Goal: Information Seeking & Learning: Learn about a topic

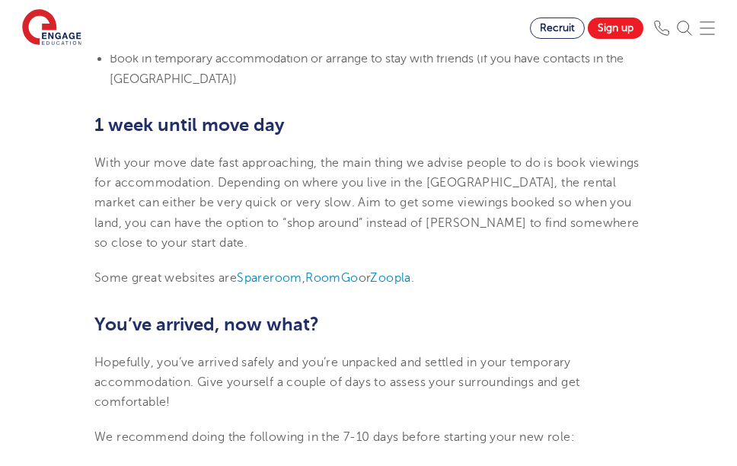
scroll to position [1222, 0]
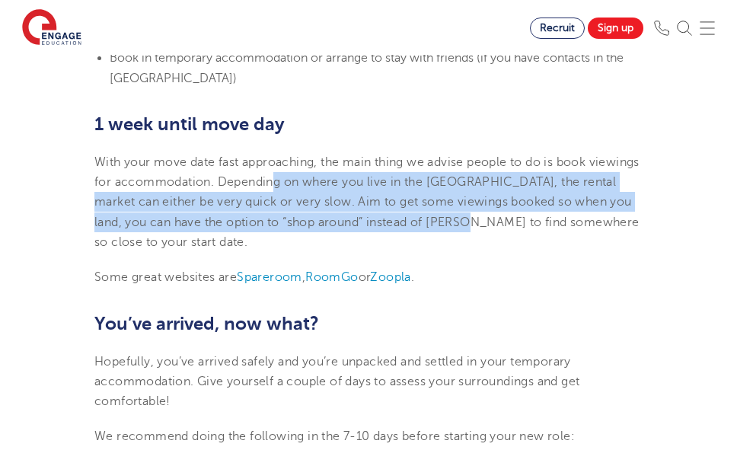
drag, startPoint x: 327, startPoint y: 166, endPoint x: 504, endPoint y: 203, distance: 180.6
click at [504, 203] on span "With your move date fast approaching, the main thing we advise people to do is …" at bounding box center [366, 202] width 545 height 94
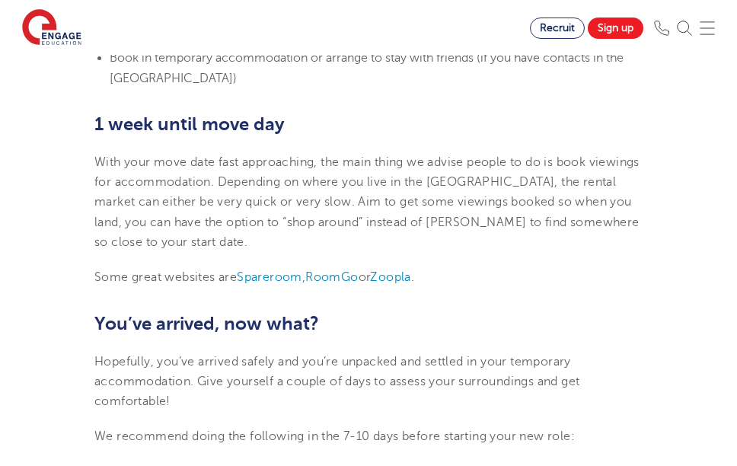
click at [474, 222] on p "With your move date fast approaching, the main thing we advise people to do is …" at bounding box center [368, 202] width 548 height 100
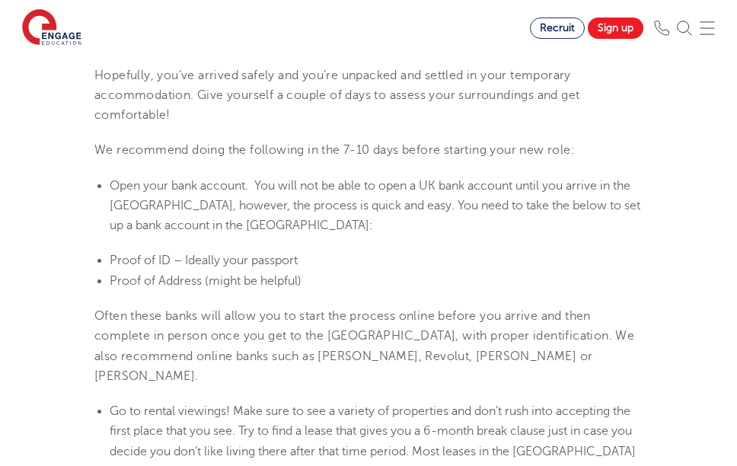
scroll to position [1511, 0]
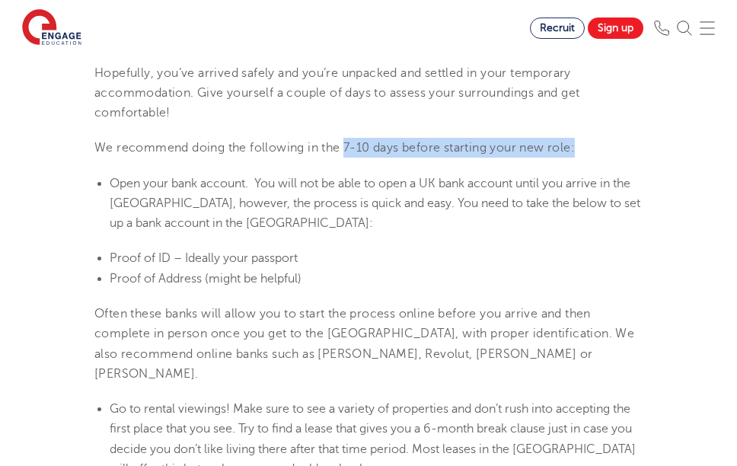
drag, startPoint x: 347, startPoint y: 126, endPoint x: 573, endPoint y: 148, distance: 226.5
click at [573, 148] on section "15th May 2025 Teaching abroad: Our 3-month relocation guide Relocation is daunt…" at bounding box center [368, 4] width 571 height 2153
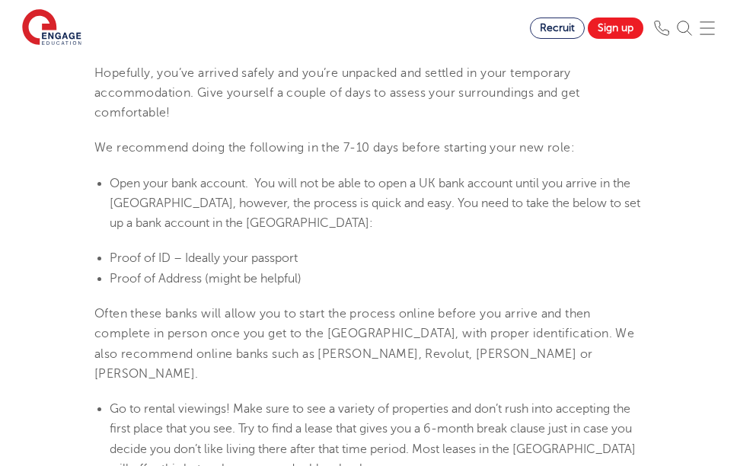
click at [423, 185] on span "Open your bank account. You will not be able to open a UK bank account until yo…" at bounding box center [375, 204] width 531 height 54
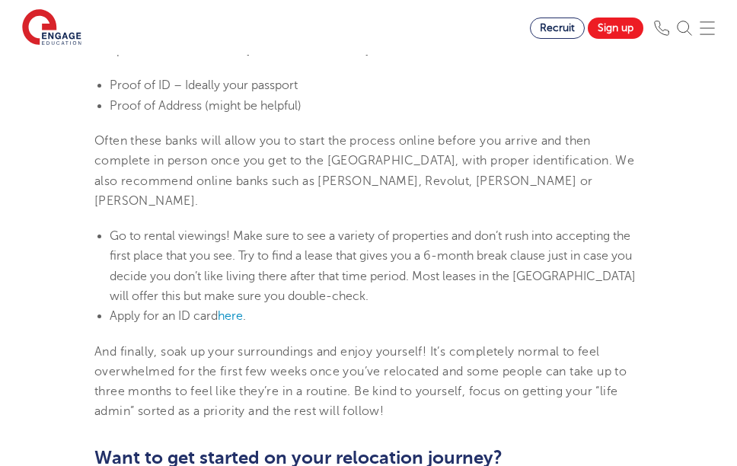
scroll to position [1688, 0]
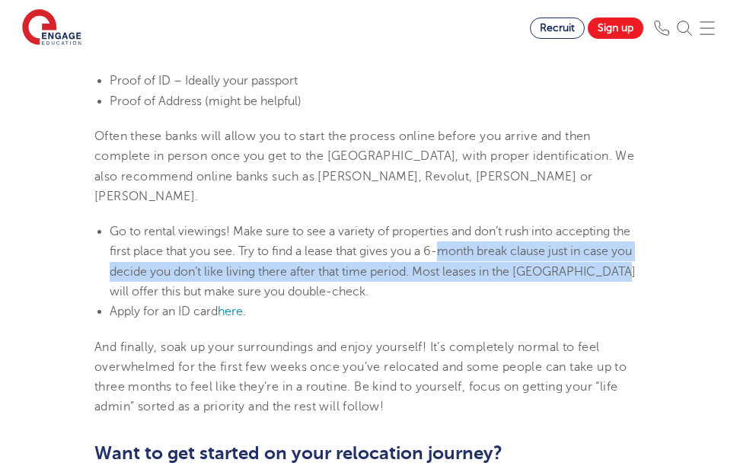
drag, startPoint x: 441, startPoint y: 211, endPoint x: 586, endPoint y: 222, distance: 145.1
click at [593, 222] on li "Go to rental viewings! Make sure to see a variety of properties and don’t rush …" at bounding box center [376, 262] width 533 height 80
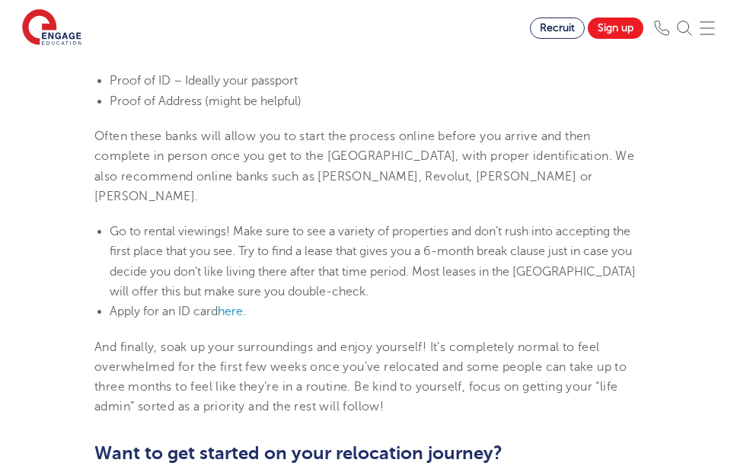
click at [464, 249] on li "Go to rental viewings! Make sure to see a variety of properties and don’t rush …" at bounding box center [376, 262] width 533 height 80
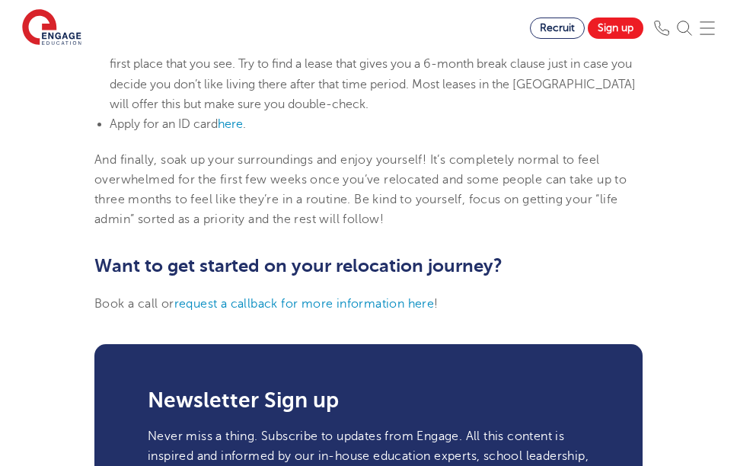
scroll to position [1876, 0]
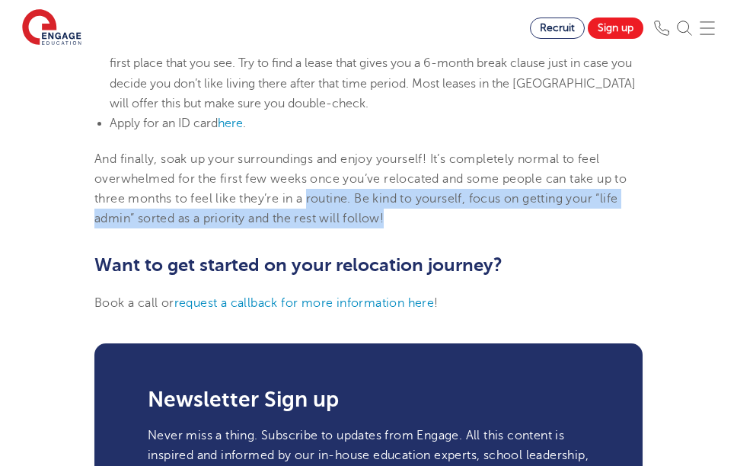
drag, startPoint x: 308, startPoint y: 158, endPoint x: 496, endPoint y: 178, distance: 189.2
click at [496, 178] on p "And finally, soak up your surroundings and enjoy yourself! It’s completely norm…" at bounding box center [368, 189] width 548 height 80
click at [417, 180] on p "And finally, soak up your surroundings and enjoy yourself! It’s completely norm…" at bounding box center [368, 189] width 548 height 80
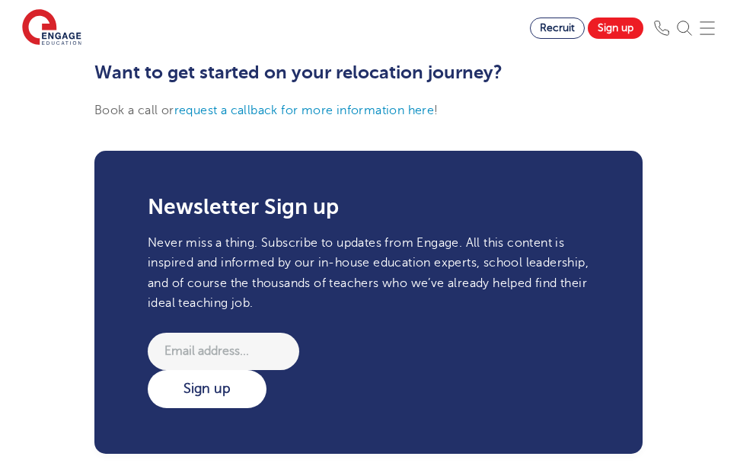
scroll to position [2067, 0]
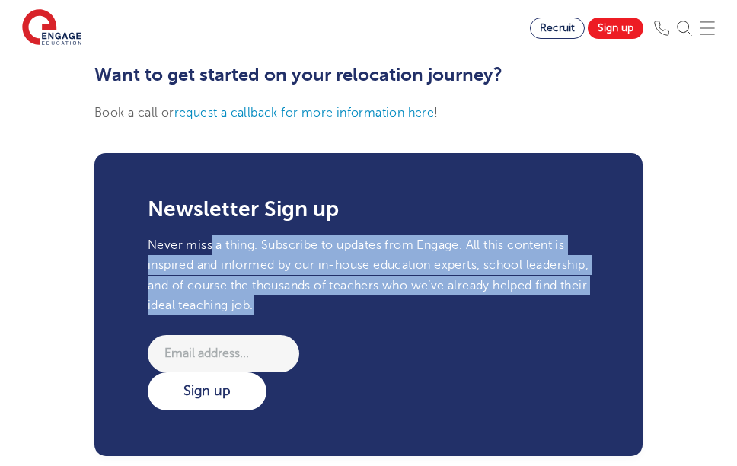
drag, startPoint x: 209, startPoint y: 203, endPoint x: 438, endPoint y: 266, distance: 236.8
click at [438, 266] on p "Never miss a thing. Subscribe to updates from Engage. All this content is inspi…" at bounding box center [369, 275] width 442 height 80
click at [428, 266] on p "Never miss a thing. Subscribe to updates from Engage. All this content is inspi…" at bounding box center [369, 275] width 442 height 80
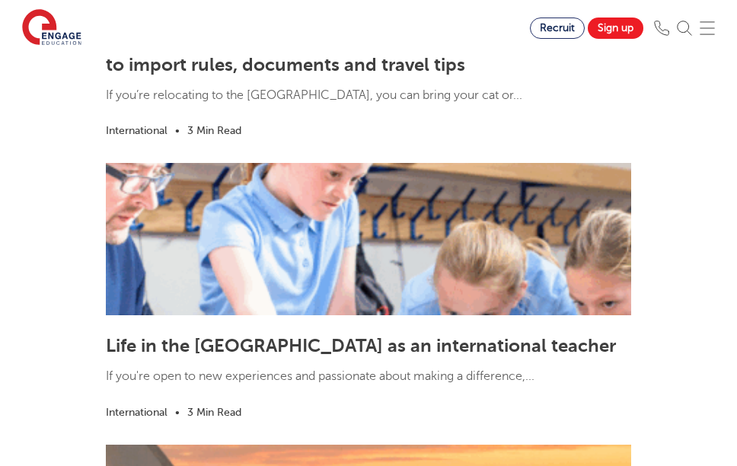
scroll to position [2840, 0]
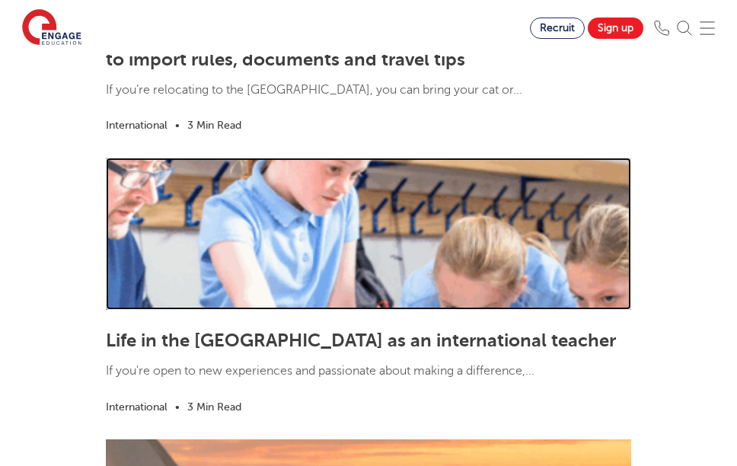
click at [253, 254] on link at bounding box center [368, 234] width 525 height 152
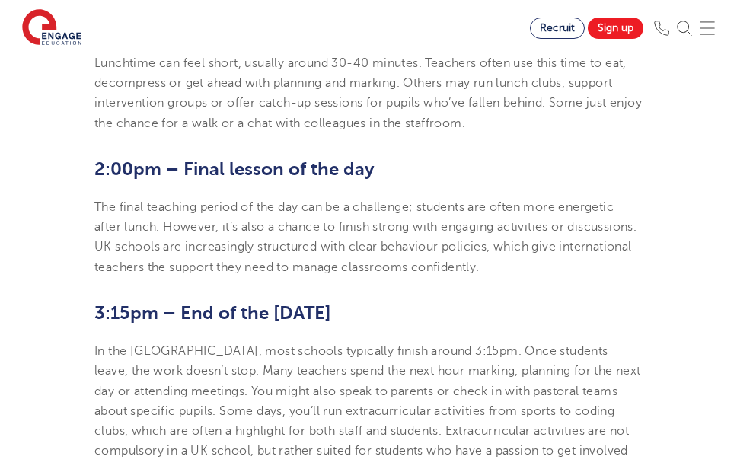
scroll to position [1355, 0]
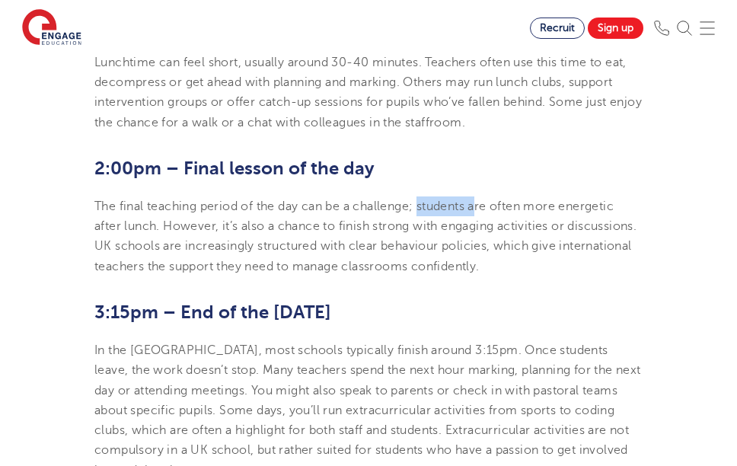
drag, startPoint x: 423, startPoint y: 222, endPoint x: 481, endPoint y: 230, distance: 58.4
click at [481, 230] on p "The final teaching period of the day can be a challenge; students are often mor…" at bounding box center [368, 236] width 548 height 80
click at [390, 240] on p "The final teaching period of the day can be a challenge; students are often mor…" at bounding box center [368, 236] width 548 height 80
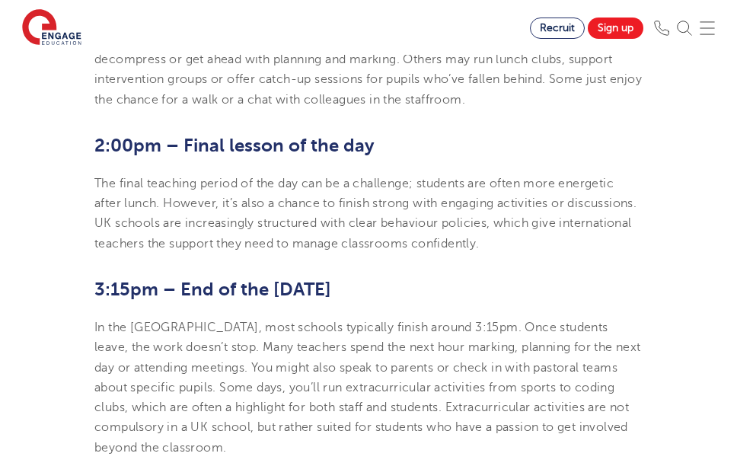
scroll to position [1379, 0]
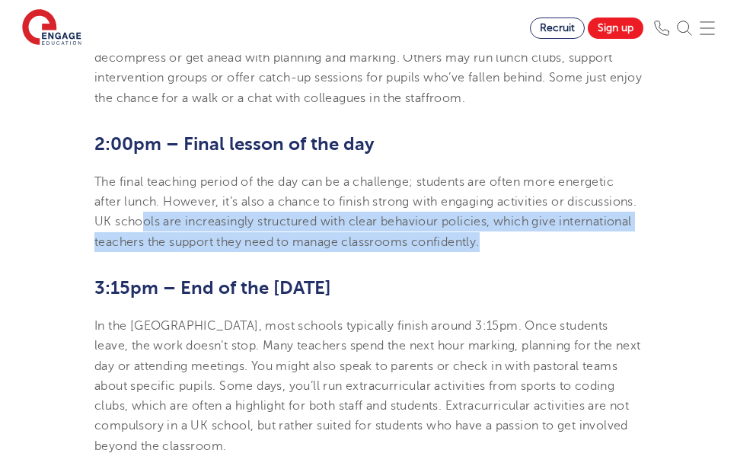
drag, startPoint x: 215, startPoint y: 243, endPoint x: 592, endPoint y: 256, distance: 377.9
click at [592, 252] on p "The final teaching period of the day can be a challenge; students are often mor…" at bounding box center [368, 212] width 548 height 80
click at [423, 252] on p "The final teaching period of the day can be a challenge; students are often mor…" at bounding box center [368, 212] width 548 height 80
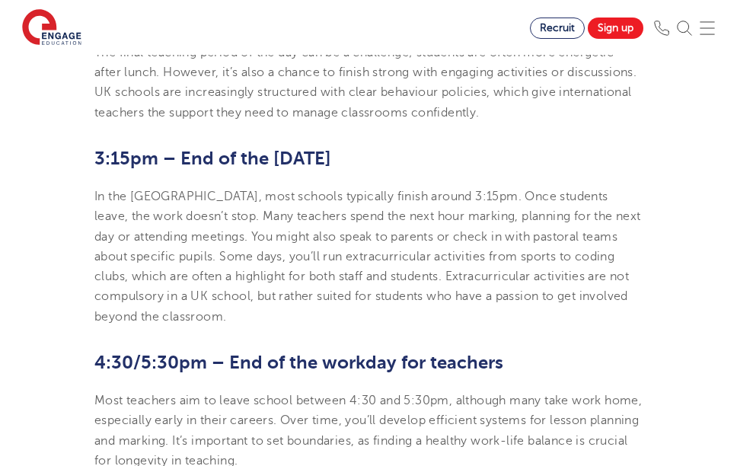
scroll to position [1514, 0]
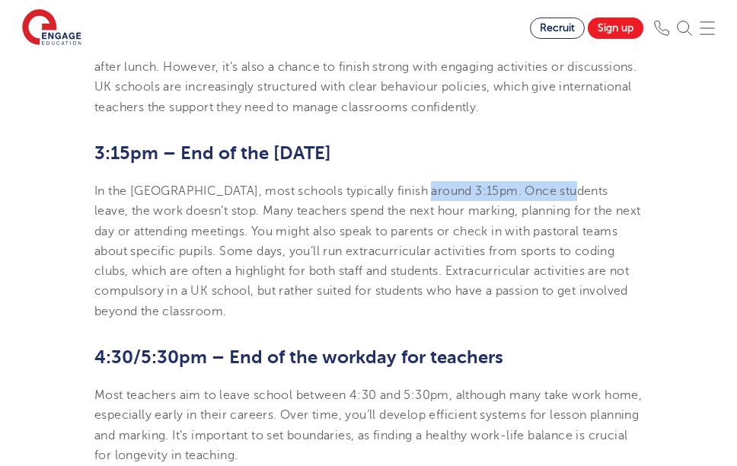
drag, startPoint x: 418, startPoint y: 210, endPoint x: 559, endPoint y: 218, distance: 141.1
click at [559, 218] on p "In the [GEOGRAPHIC_DATA], most schools typically finish around 3:15pm. Once stu…" at bounding box center [368, 251] width 548 height 140
click at [345, 228] on p "In the [GEOGRAPHIC_DATA], most schools typically finish around 3:15pm. Once stu…" at bounding box center [368, 251] width 548 height 140
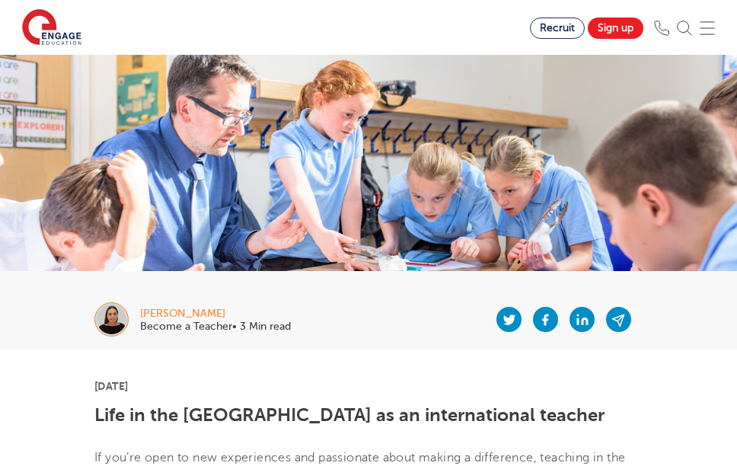
scroll to position [12, 0]
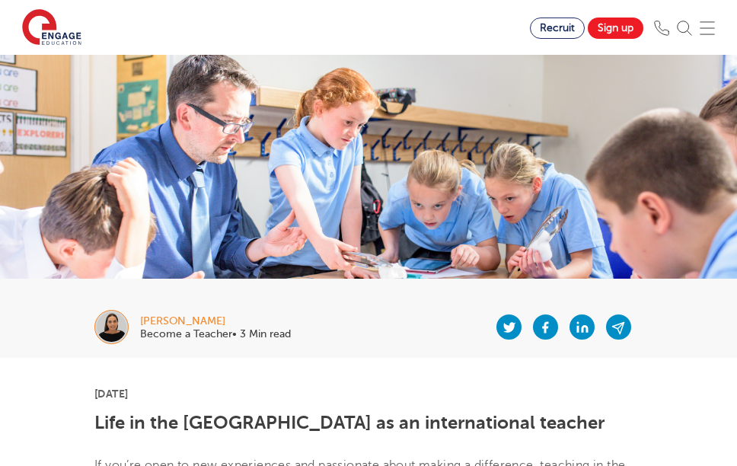
drag, startPoint x: 257, startPoint y: 321, endPoint x: 155, endPoint y: 318, distance: 102.1
click at [155, 318] on div "Megan Oosthuizen" at bounding box center [215, 321] width 151 height 11
click at [113, 321] on img at bounding box center [111, 327] width 34 height 34
click at [166, 311] on div "Megan Oosthuizen Become a Teacher• 3 Min read" at bounding box center [368, 327] width 571 height 61
drag, startPoint x: 140, startPoint y: 315, endPoint x: 302, endPoint y: 335, distance: 163.4
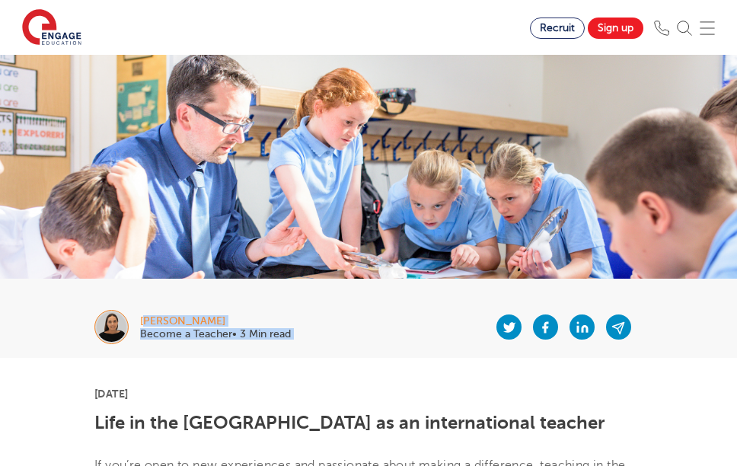
click at [302, 335] on div "Megan Oosthuizen Become a Teacher• 3 Min read" at bounding box center [368, 327] width 571 height 61
click at [302, 335] on div at bounding box center [467, 327] width 352 height 61
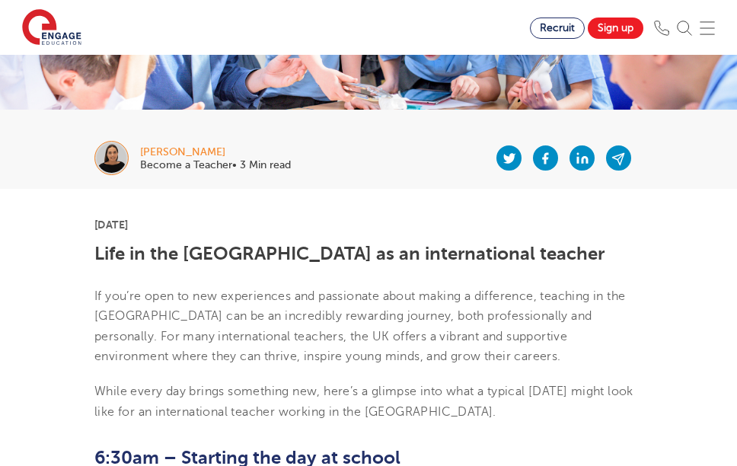
scroll to position [183, 0]
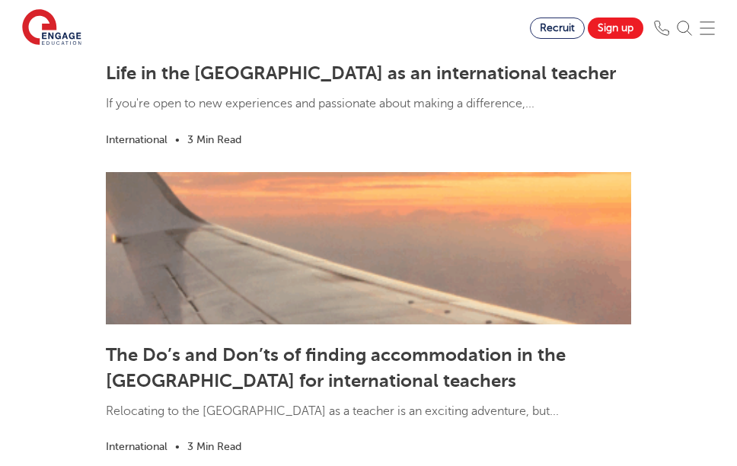
scroll to position [3125, 0]
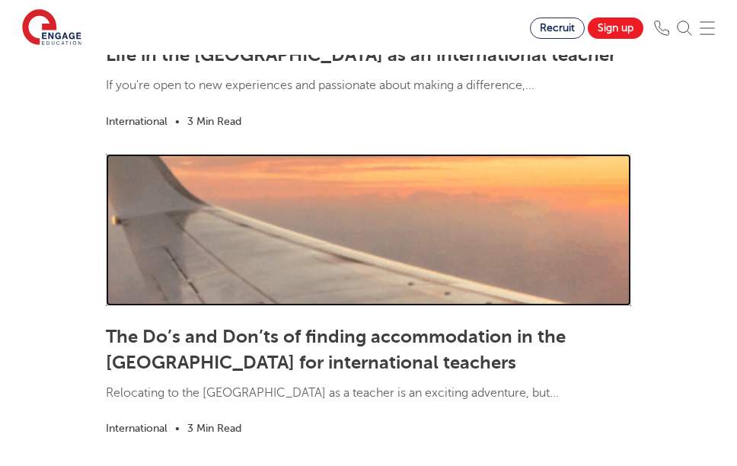
click at [173, 232] on link at bounding box center [368, 230] width 525 height 152
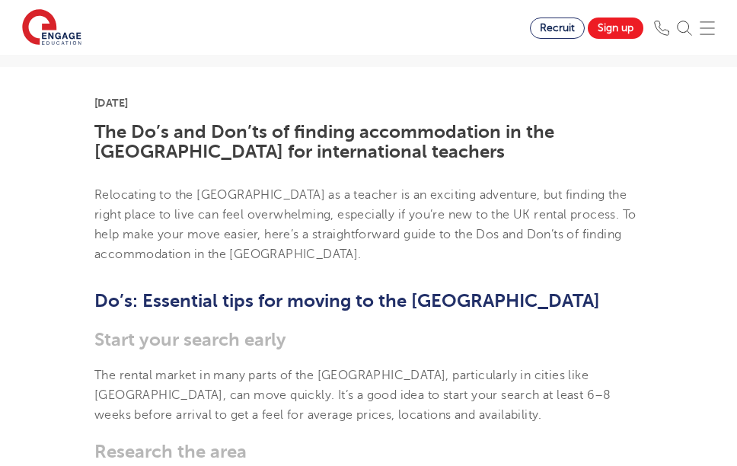
scroll to position [308, 0]
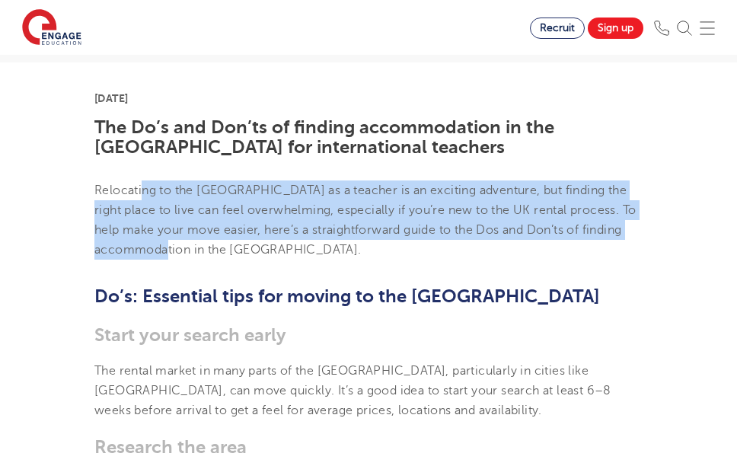
drag, startPoint x: 144, startPoint y: 187, endPoint x: 512, endPoint y: 244, distance: 372.9
click at [512, 244] on p "Relocating to the UK as a teacher is an exciting adventure, but finding the rig…" at bounding box center [368, 220] width 548 height 80
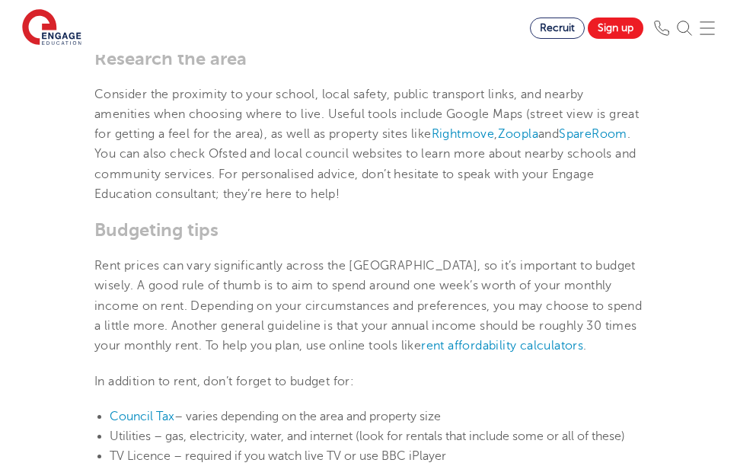
scroll to position [700, 0]
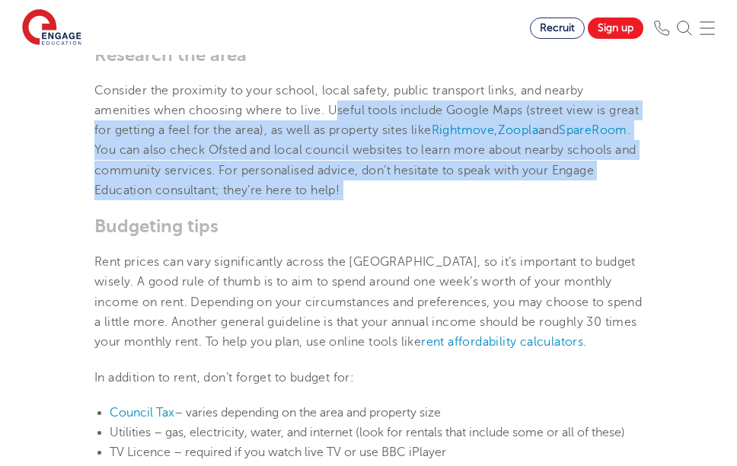
drag, startPoint x: 335, startPoint y: 109, endPoint x: 501, endPoint y: 202, distance: 190.2
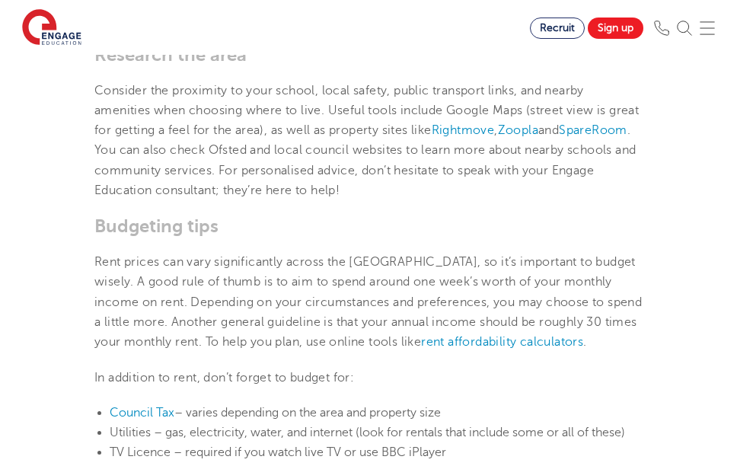
click at [334, 224] on h3 "Budgeting tips" at bounding box center [368, 225] width 548 height 21
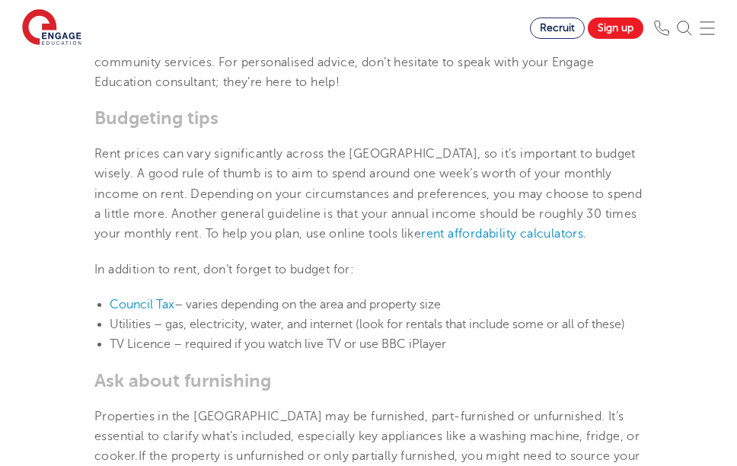
scroll to position [811, 0]
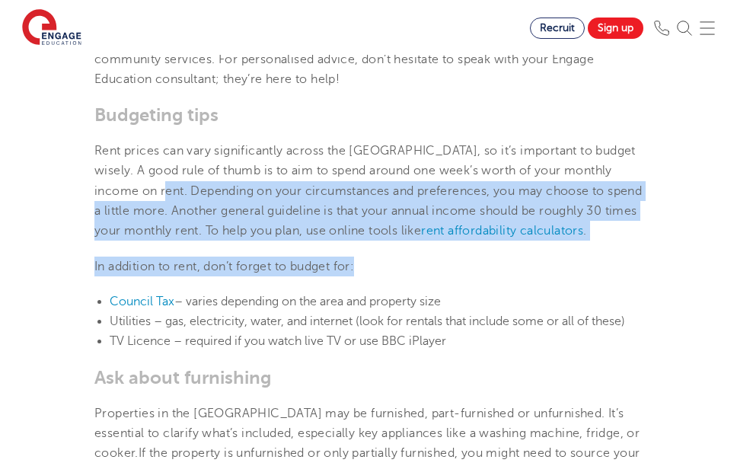
drag, startPoint x: 165, startPoint y: 190, endPoint x: 545, endPoint y: 270, distance: 388.1
click at [421, 270] on p "In addition to rent, don’t forget to budget for:" at bounding box center [368, 267] width 548 height 20
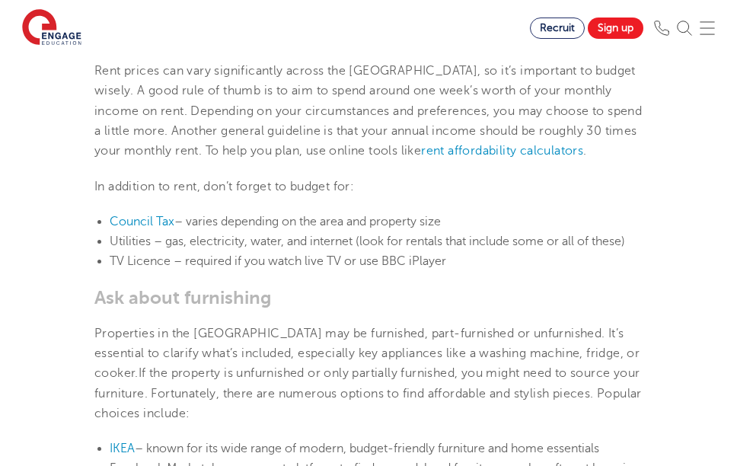
scroll to position [893, 0]
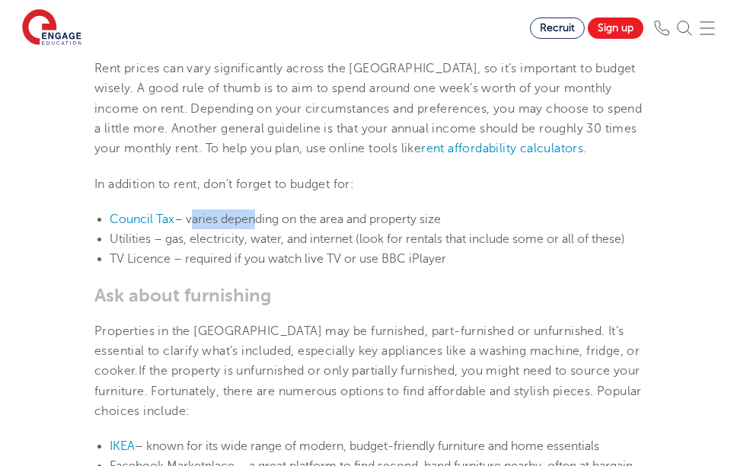
drag, startPoint x: 190, startPoint y: 223, endPoint x: 255, endPoint y: 215, distance: 65.9
click at [255, 215] on li "Council Tax – varies depending on the area and property size" at bounding box center [376, 219] width 533 height 20
click at [212, 187] on p "In addition to rent, don’t forget to budget for:" at bounding box center [368, 184] width 548 height 20
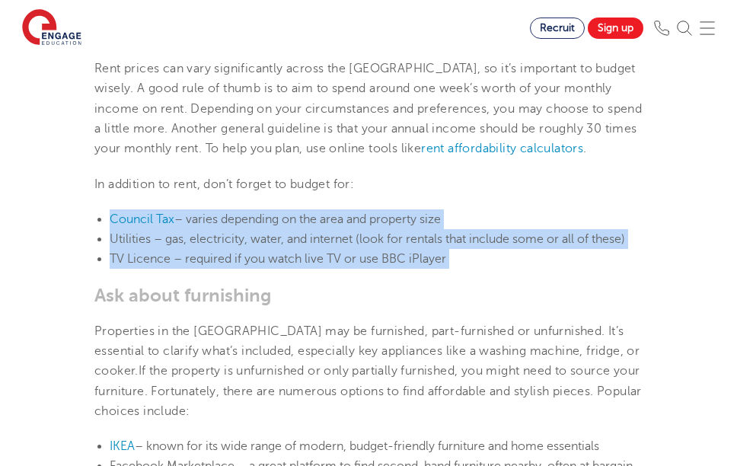
drag, startPoint x: 94, startPoint y: 212, endPoint x: 479, endPoint y: 271, distance: 389.1
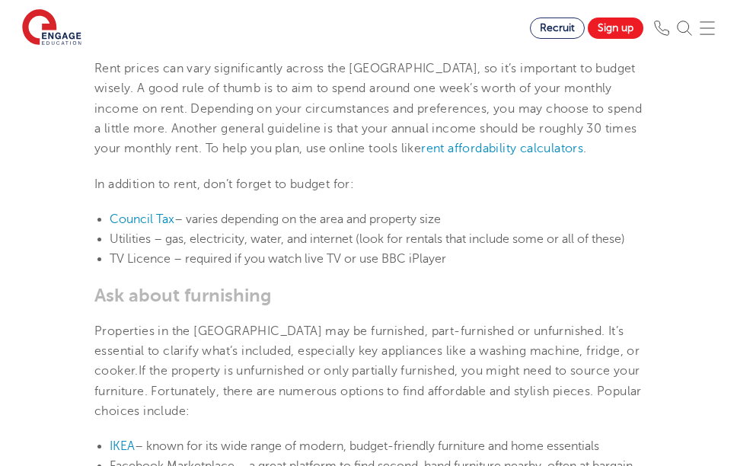
click at [384, 302] on h3 "Ask about furnishing" at bounding box center [368, 295] width 548 height 21
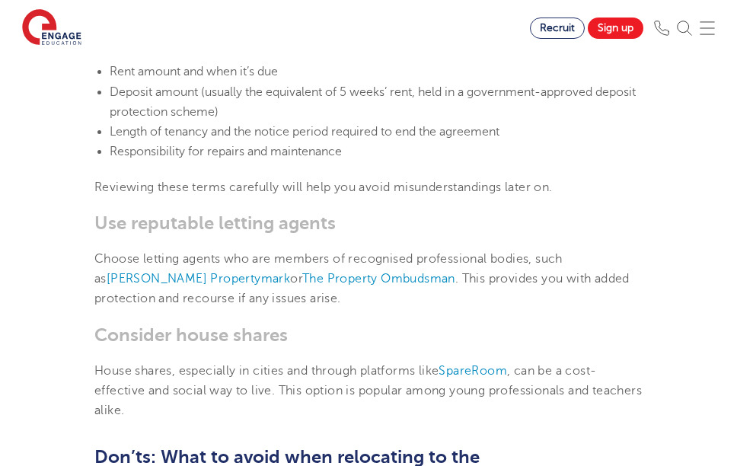
scroll to position [1575, 0]
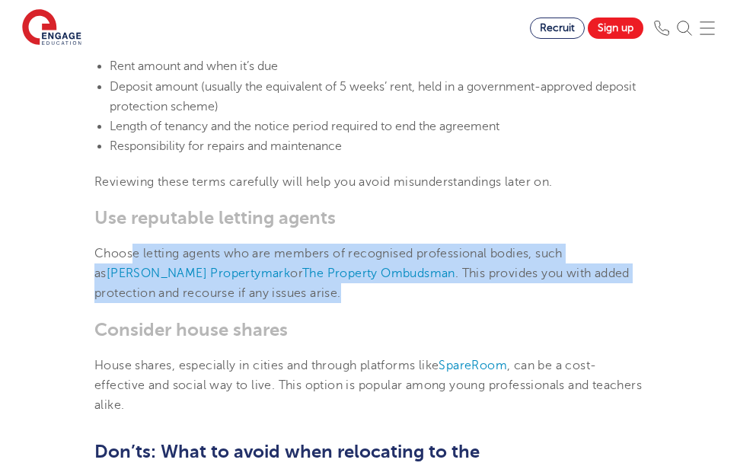
drag, startPoint x: 135, startPoint y: 257, endPoint x: 358, endPoint y: 289, distance: 225.4
click at [358, 289] on p "Choose letting agents who are members of recognised professional bodies, such a…" at bounding box center [368, 274] width 548 height 60
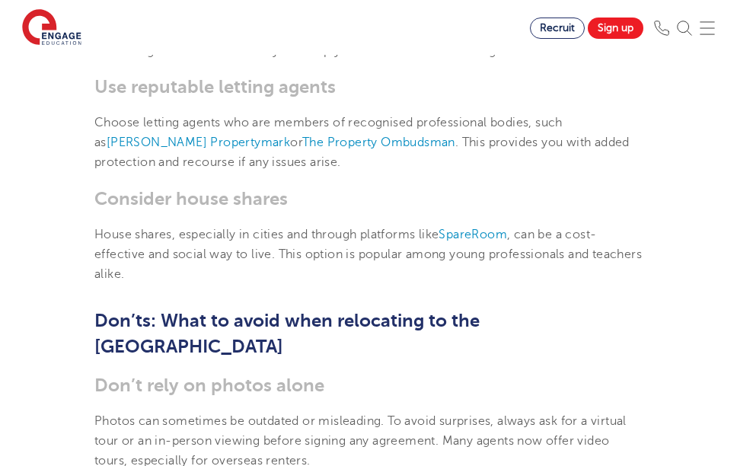
scroll to position [1737, 0]
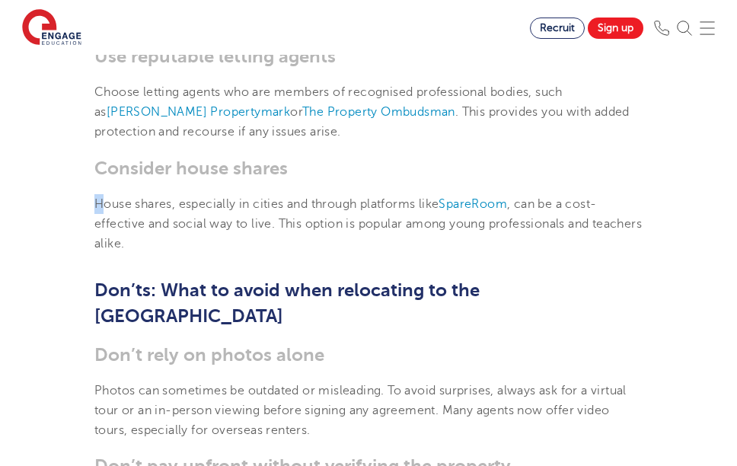
drag, startPoint x: 100, startPoint y: 206, endPoint x: 311, endPoint y: 191, distance: 212.2
click at [311, 191] on section "13th August 2025 The Do’s and Don’ts of finding accommodation in the UK for int…" at bounding box center [368, 241] width 571 height 3216
click at [357, 225] on p "House shares, especially in cities and through platforms like SpareRoom , can b…" at bounding box center [368, 224] width 548 height 60
click at [488, 247] on p "House shares, especially in cities and through platforms like SpareRoom , can b…" at bounding box center [368, 224] width 548 height 60
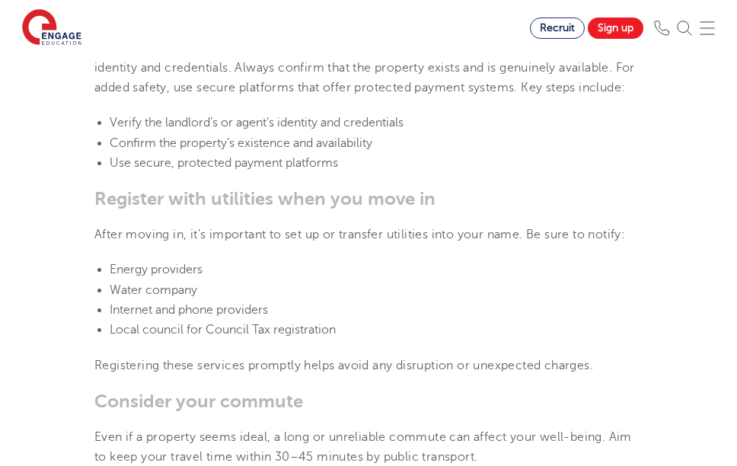
scroll to position [2196, 0]
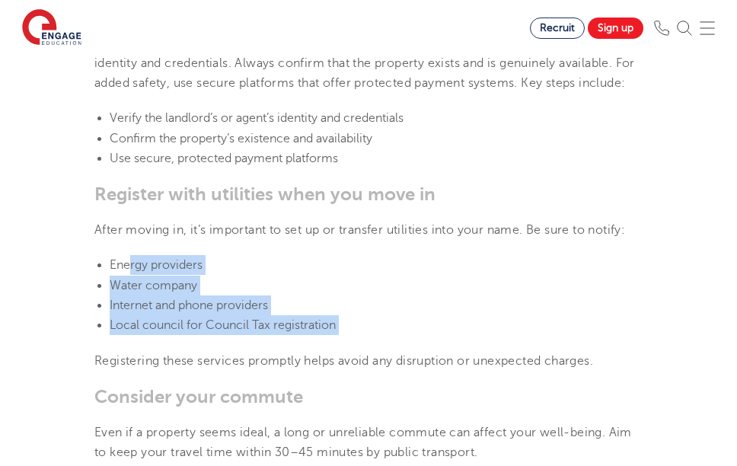
drag, startPoint x: 130, startPoint y: 261, endPoint x: 317, endPoint y: 340, distance: 202.7
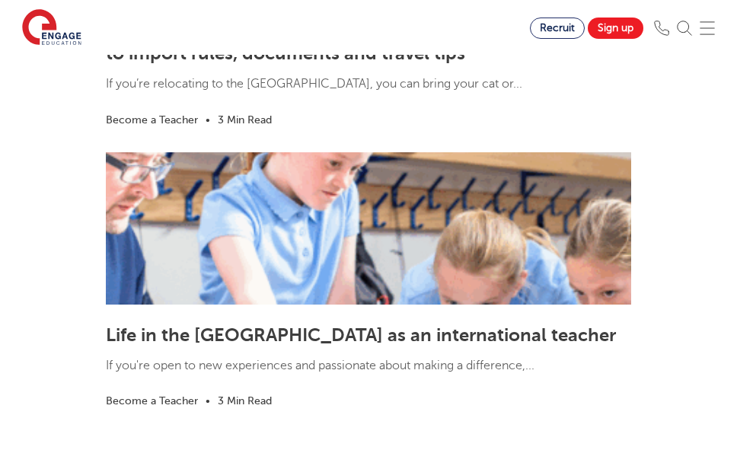
scroll to position [4198, 0]
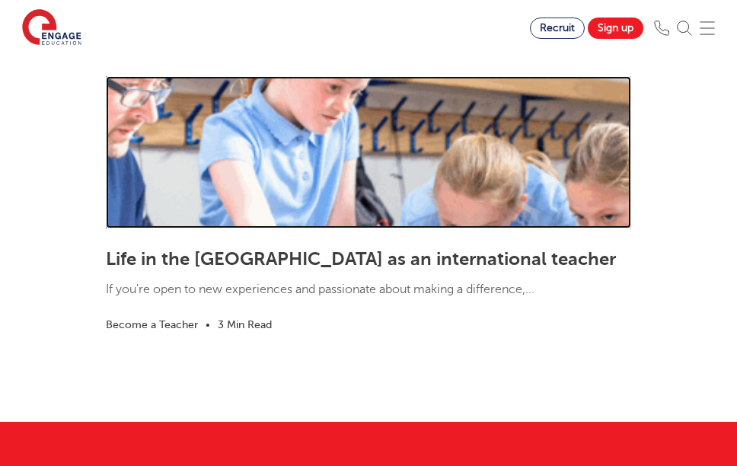
click at [300, 177] on link at bounding box center [368, 152] width 525 height 152
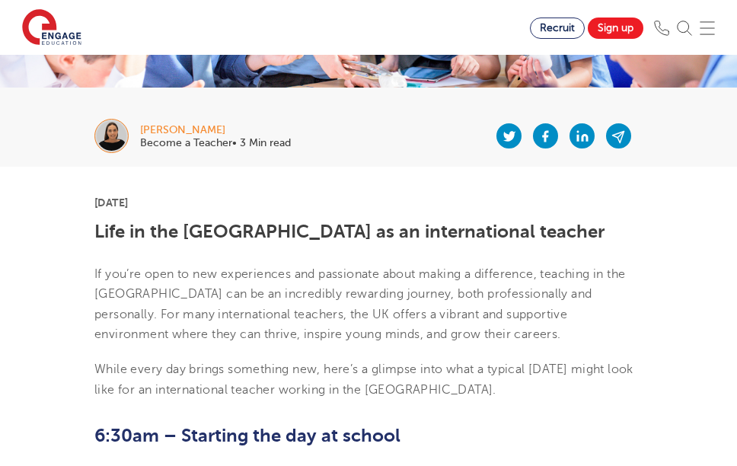
scroll to position [238, 0]
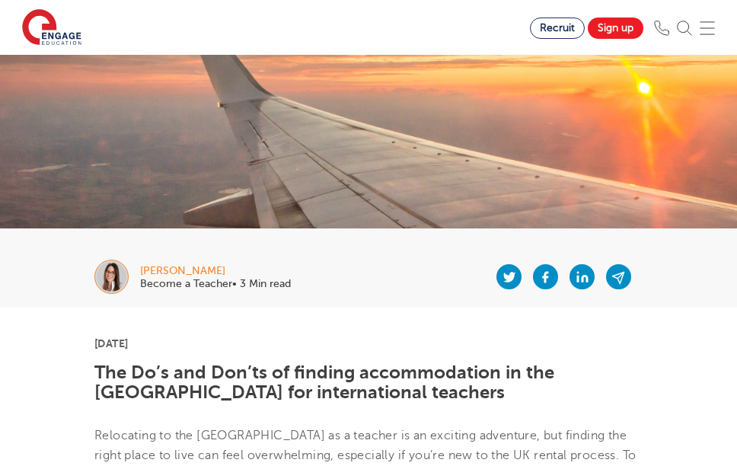
scroll to position [64, 0]
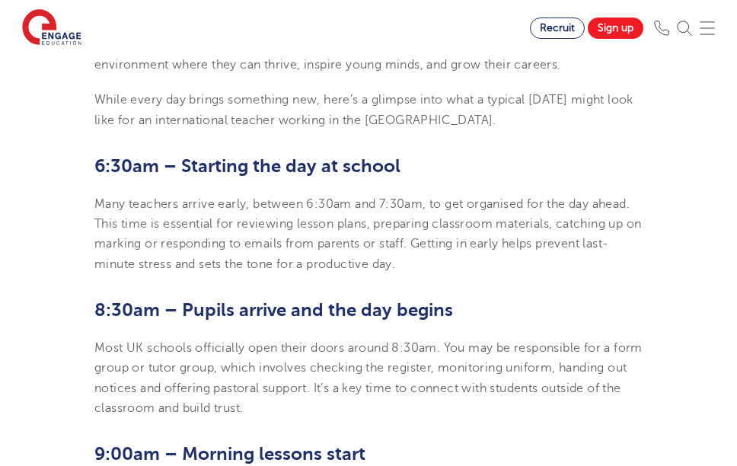
scroll to position [462, 0]
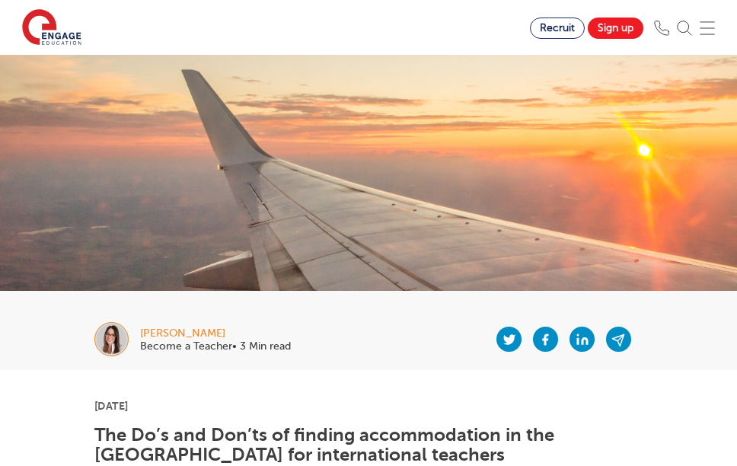
scroll to position [64, 0]
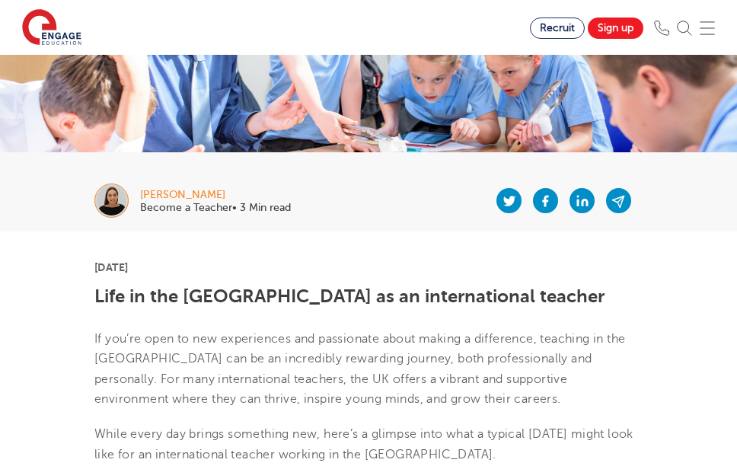
scroll to position [117, 0]
